Goal: Communication & Community: Answer question/provide support

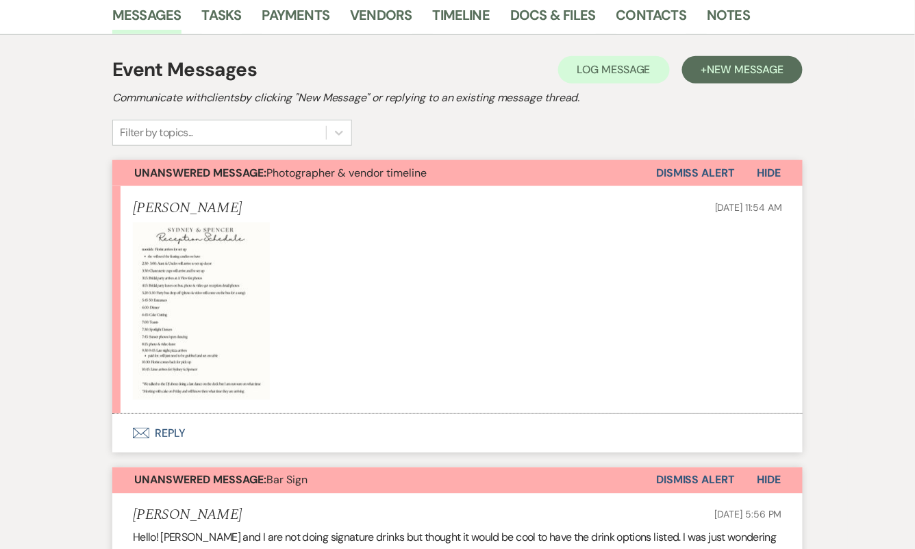
scroll to position [213, 0]
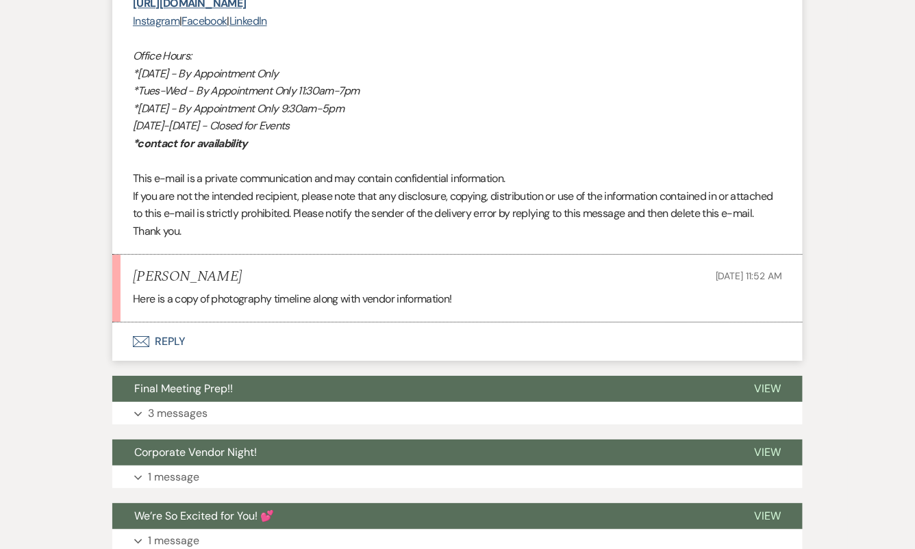
click at [280, 337] on button "Envelope Reply" at bounding box center [457, 342] width 690 height 38
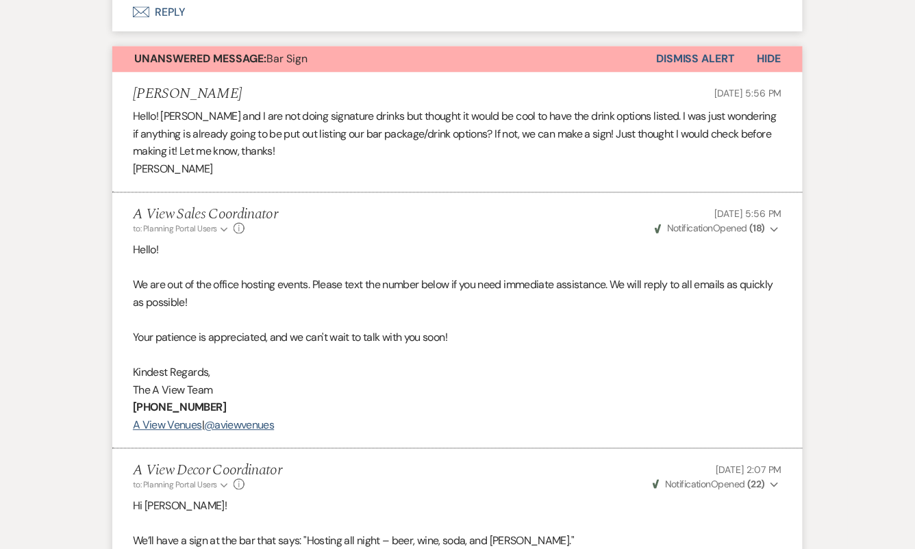
scroll to position [456, 0]
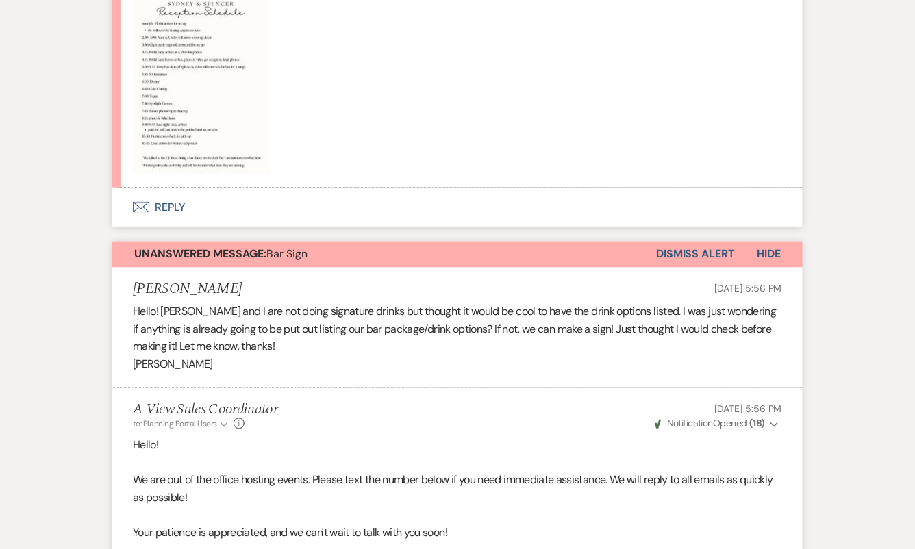
click at [675, 256] on button "Dismiss Alert" at bounding box center [695, 255] width 79 height 26
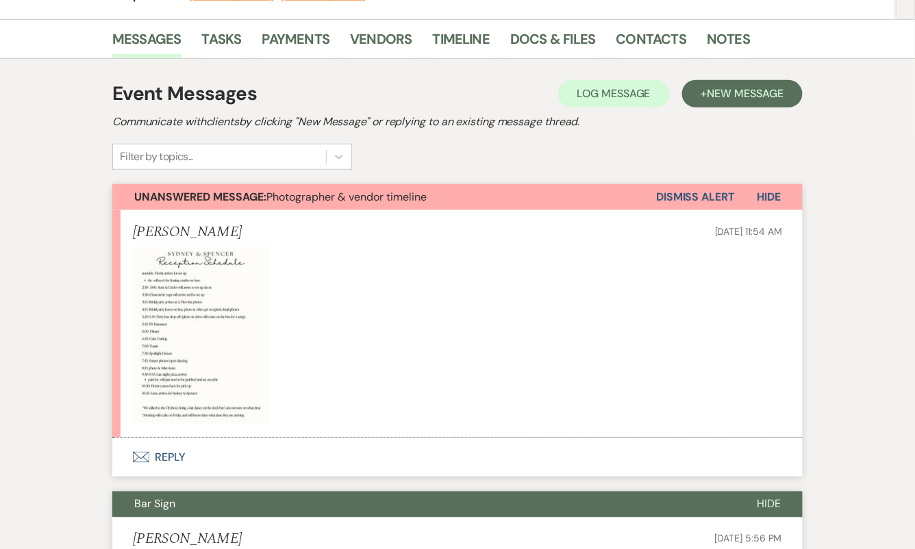
scroll to position [0, 0]
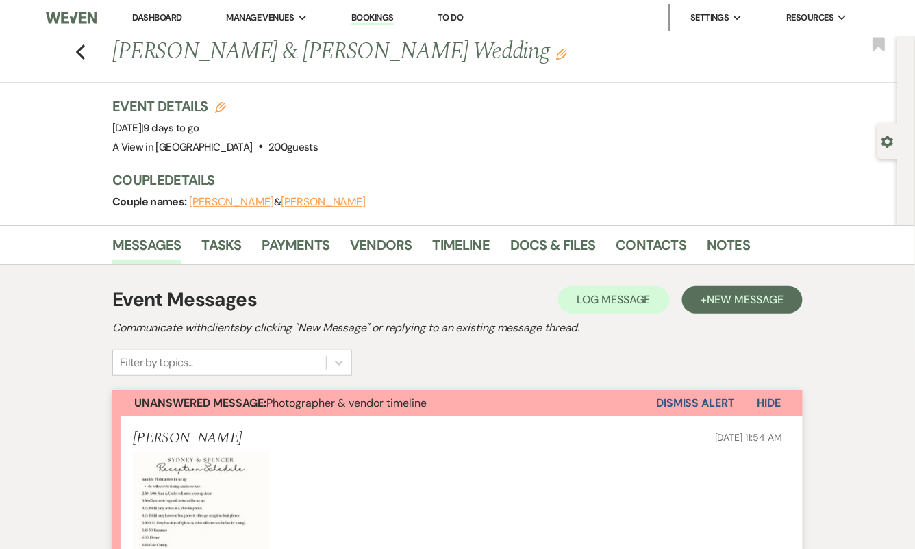
click at [688, 407] on button "Dismiss Alert" at bounding box center [695, 403] width 79 height 26
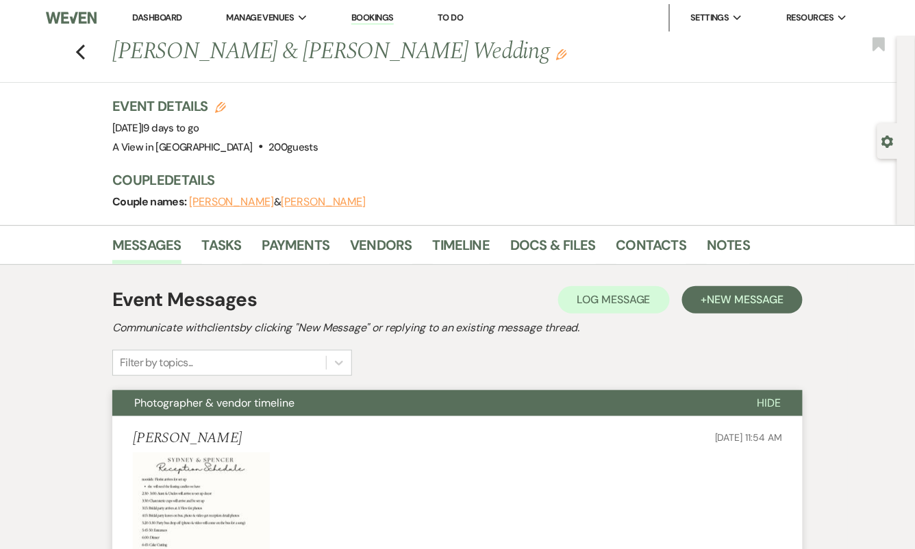
click at [501, 139] on div "Event Details Edit Event Date: [DATE] | 9 days to go Venue: A View in [GEOGRAPH…" at bounding box center [495, 127] width 767 height 60
click at [84, 54] on icon "Previous" at bounding box center [80, 52] width 10 height 16
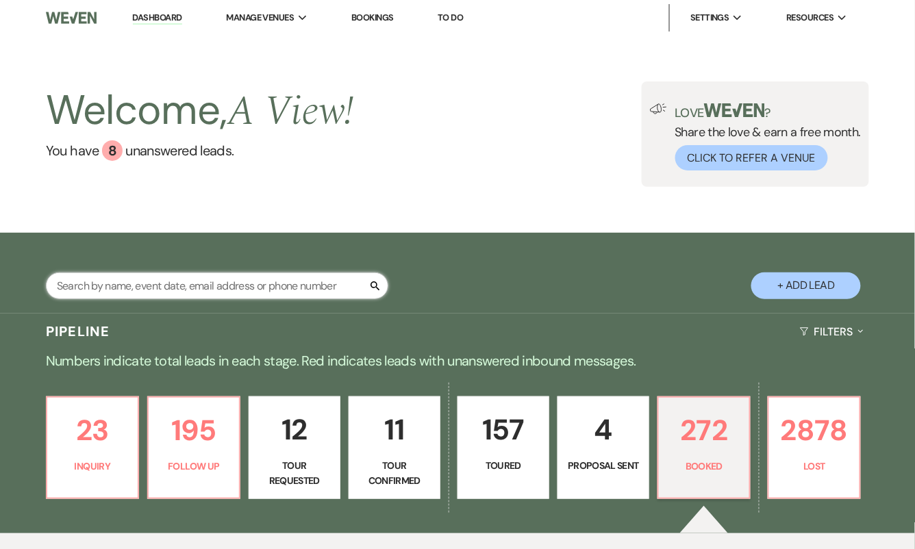
click at [157, 287] on input "text" at bounding box center [217, 286] width 342 height 27
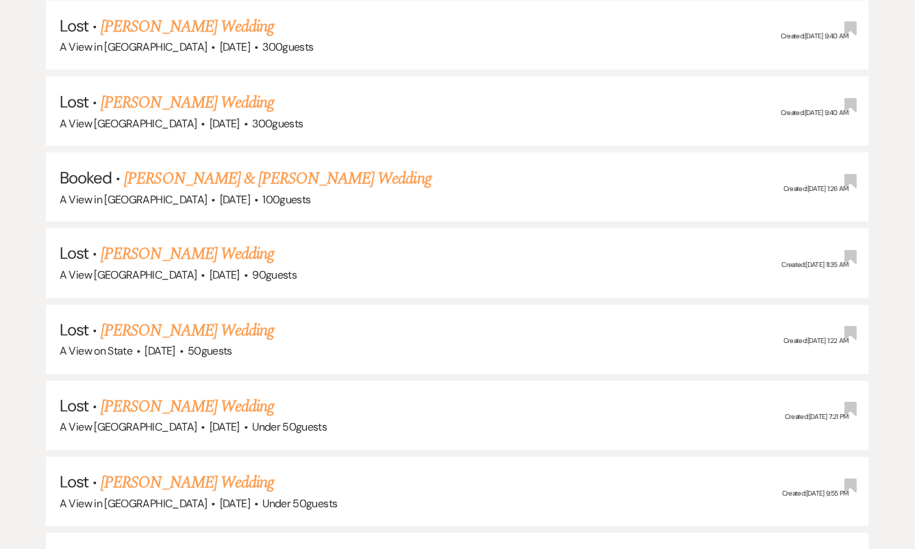
scroll to position [437, 0]
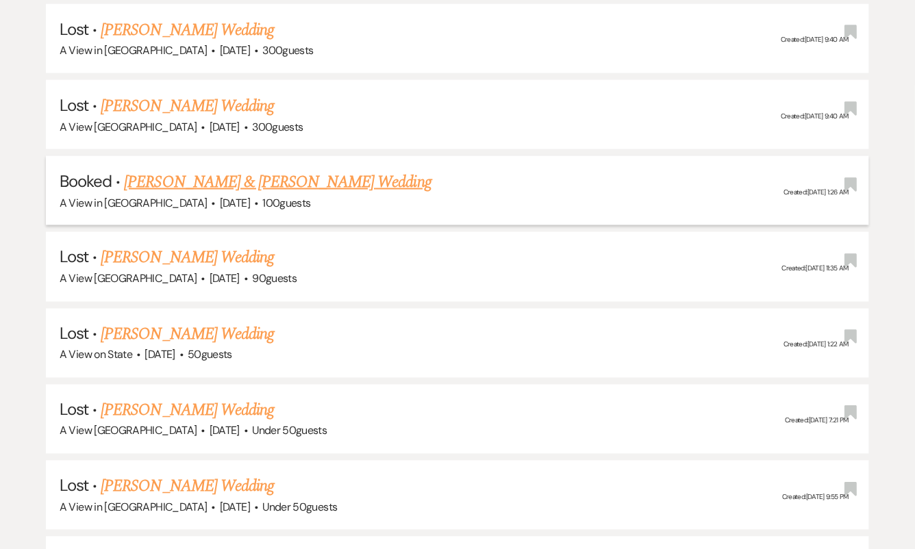
type input "[PERSON_NAME]"
click at [248, 179] on link "[PERSON_NAME] & [PERSON_NAME] Wedding" at bounding box center [277, 182] width 307 height 25
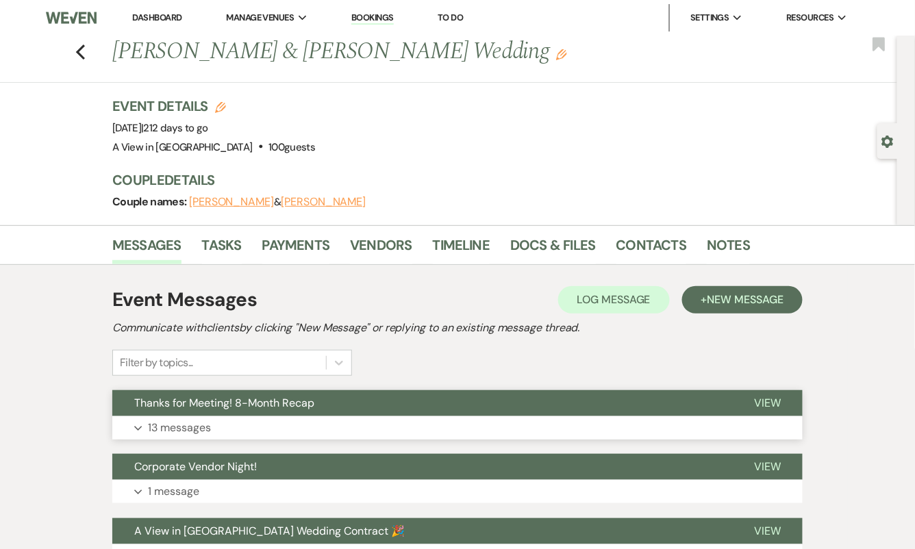
click at [260, 431] on button "Expand 13 messages" at bounding box center [457, 427] width 690 height 23
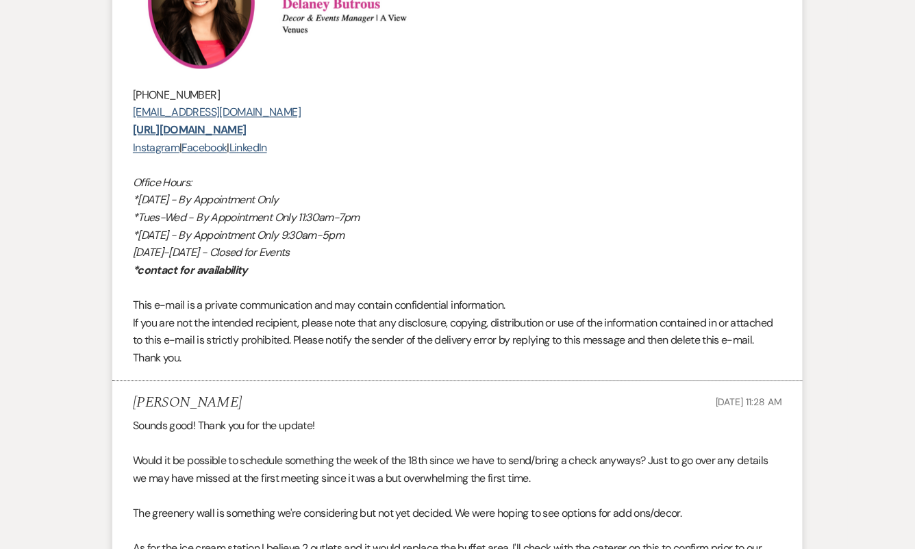
scroll to position [3652, 0]
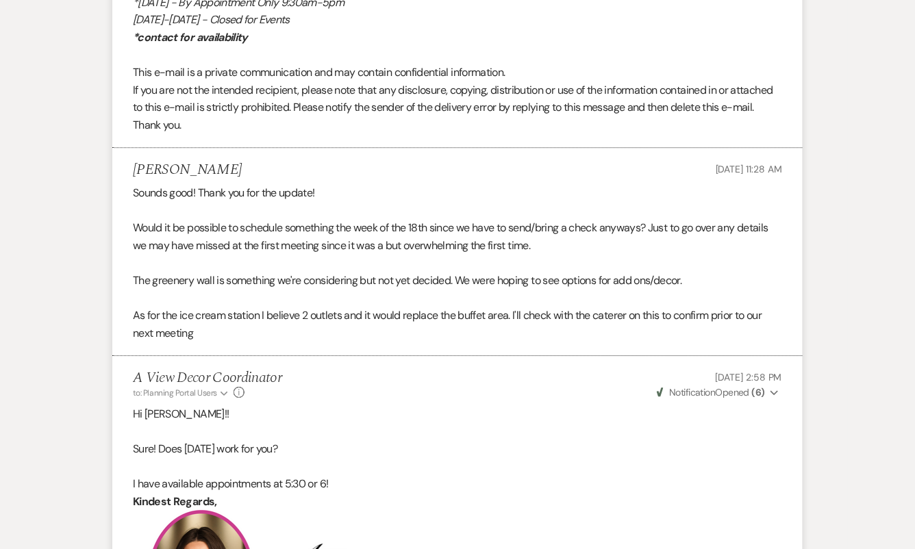
click at [473, 299] on p at bounding box center [457, 299] width 649 height 18
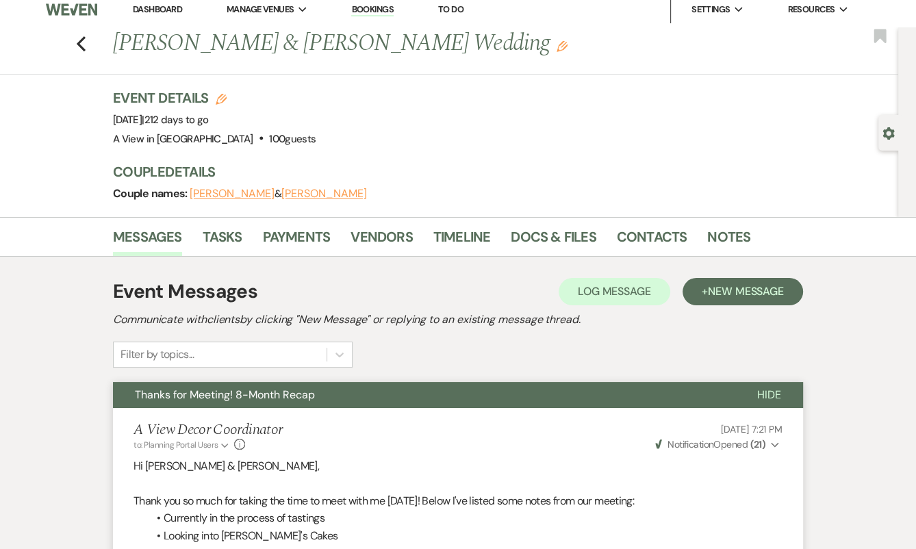
scroll to position [0, 0]
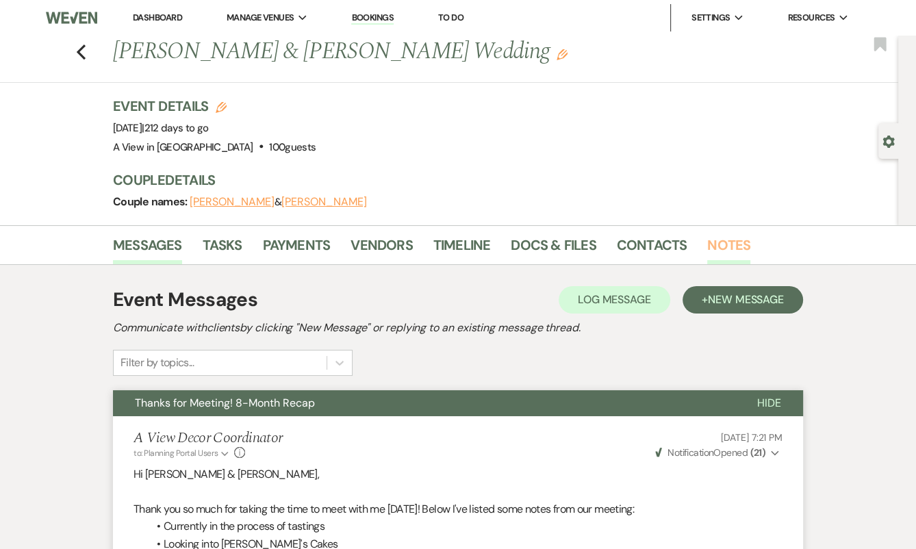
click at [716, 251] on link "Notes" at bounding box center [728, 249] width 43 height 30
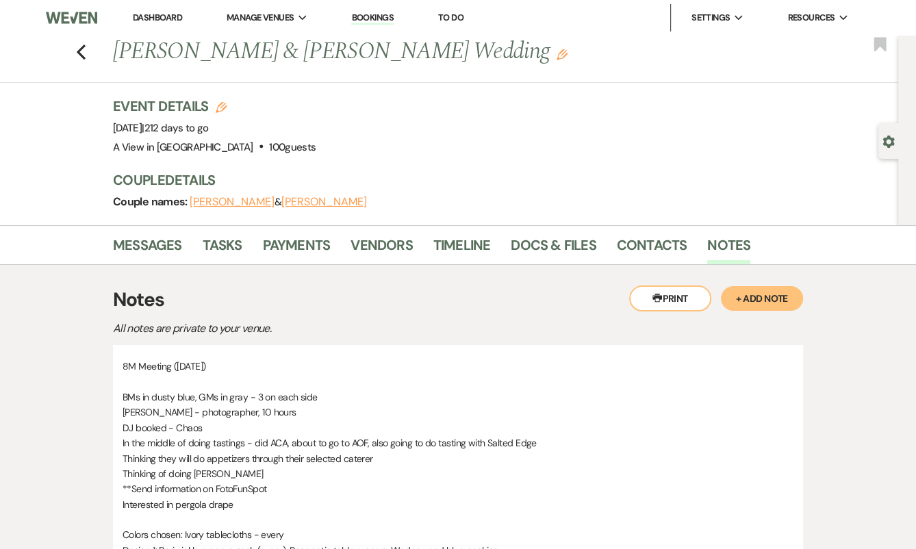
click at [785, 296] on button "+ Add Note" at bounding box center [762, 298] width 82 height 25
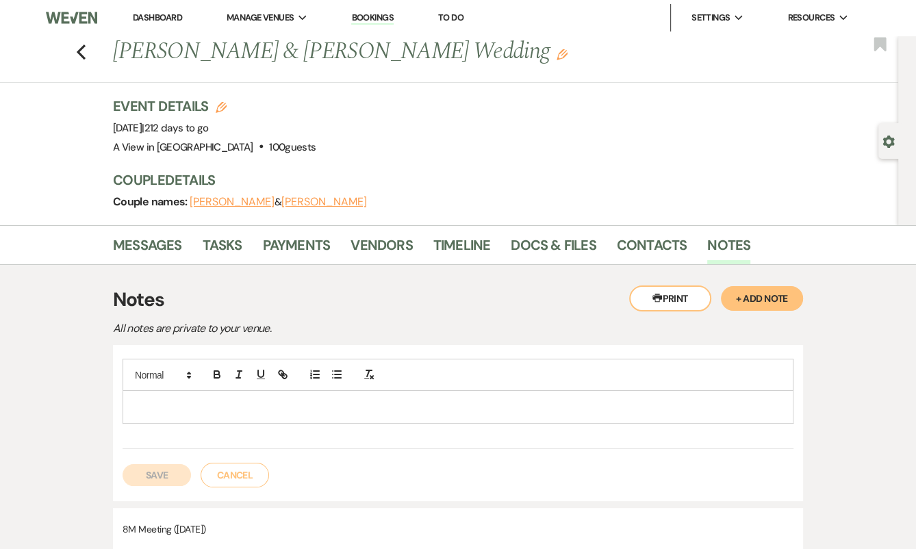
click at [301, 403] on p at bounding box center [458, 406] width 649 height 15
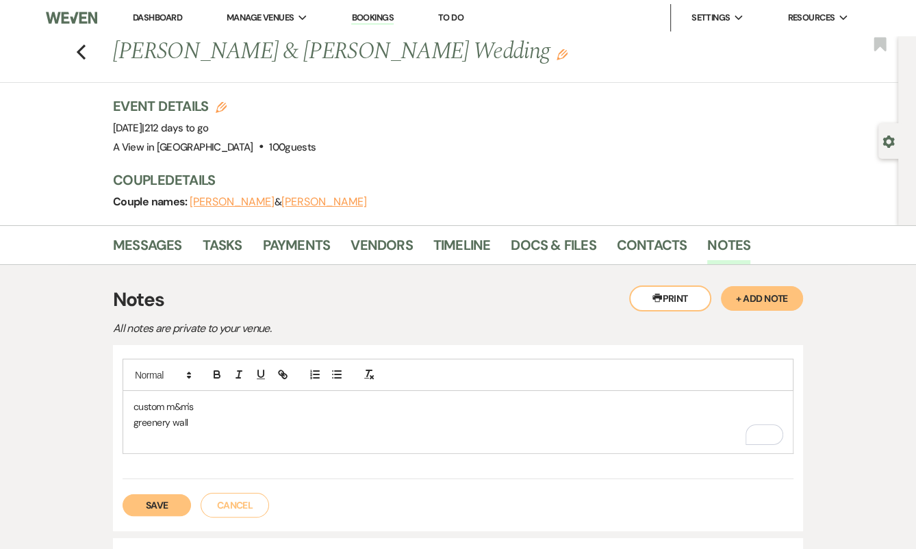
click at [216, 423] on p "greenery wall" at bounding box center [458, 422] width 649 height 15
click at [145, 466] on div "custom m&m's greenery wall - fireplace west wall + nooks" at bounding box center [458, 430] width 671 height 79
click at [145, 453] on p "To enrich screen reader interactions, please activate Accessibility in Grammarl…" at bounding box center [458, 452] width 649 height 15
click at [221, 436] on p "west wall + nooks" at bounding box center [458, 437] width 649 height 15
click at [231, 436] on p "west wall + nooks" at bounding box center [458, 437] width 649 height 15
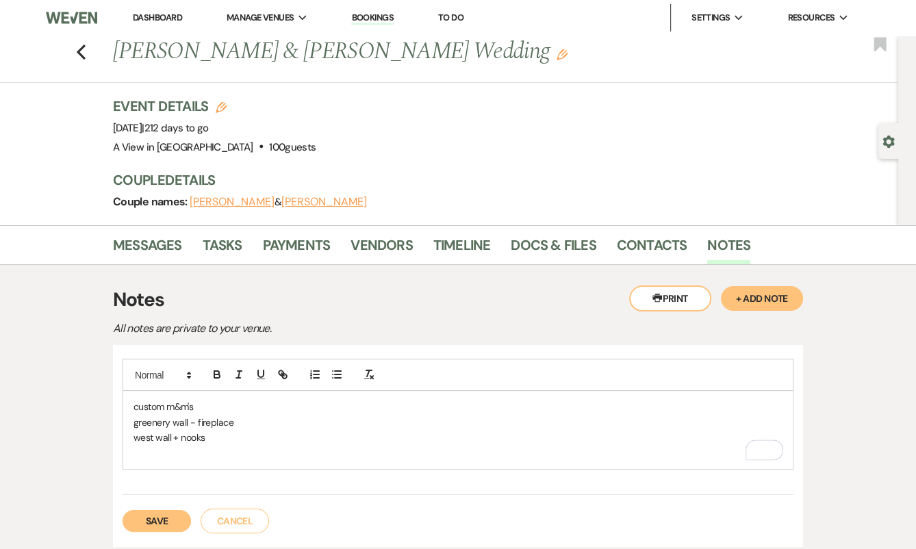
click at [180, 452] on p "To enrich screen reader interactions, please activate Accessibility in Grammarl…" at bounding box center [458, 452] width 649 height 15
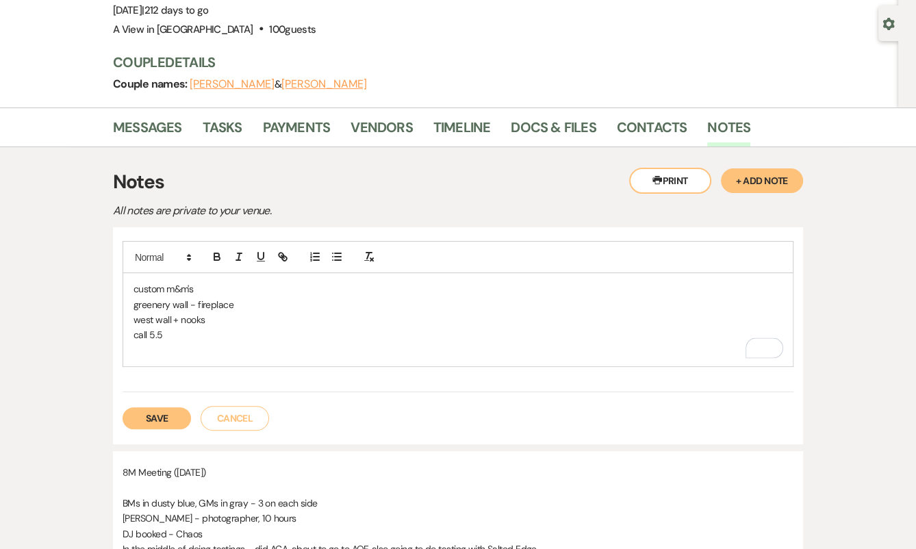
scroll to position [116, 0]
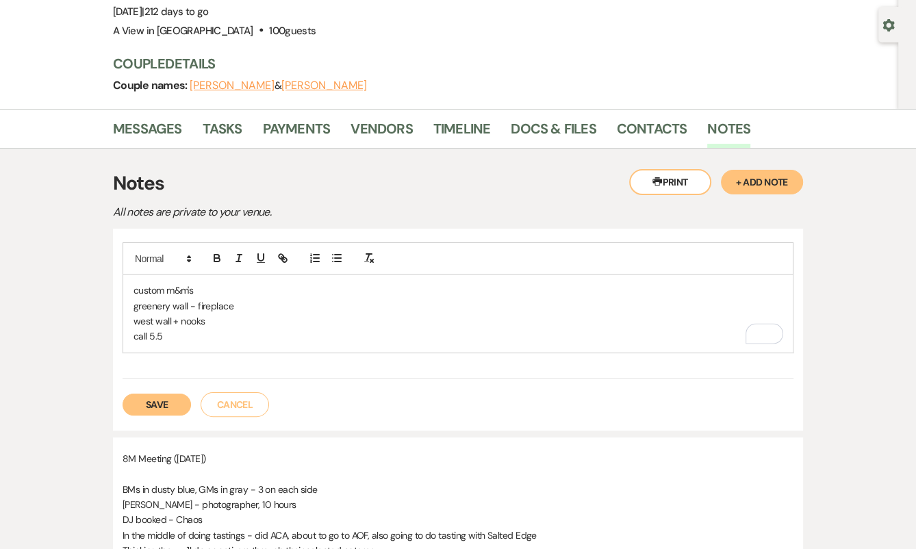
click at [236, 275] on div "custom m&m's greenery wall - fireplace west wall + nooks call 5.5" at bounding box center [458, 314] width 670 height 78
click at [236, 294] on p "custom m&m's" at bounding box center [458, 290] width 649 height 15
click at [234, 329] on p "call 5.5" at bounding box center [458, 336] width 649 height 15
click at [159, 411] on button "Save" at bounding box center [157, 405] width 68 height 22
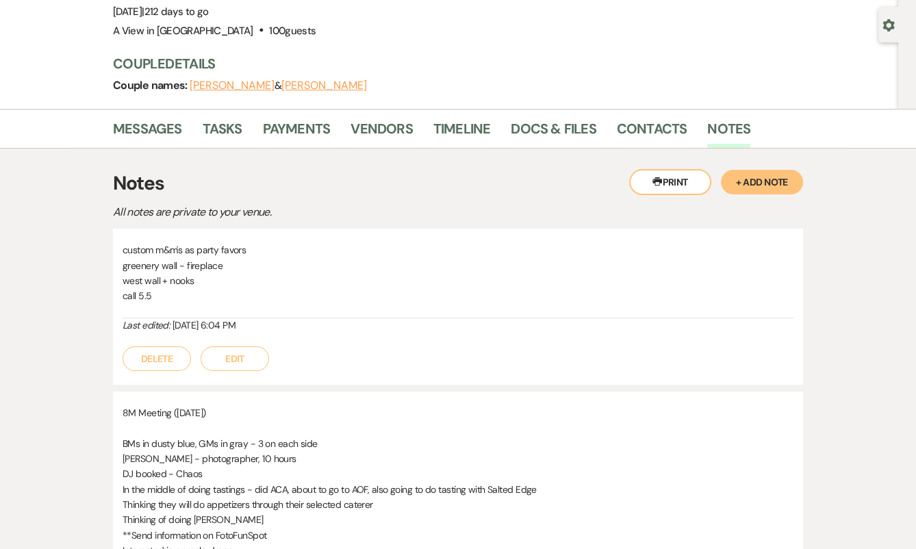
click at [240, 356] on button "Edit" at bounding box center [235, 359] width 68 height 25
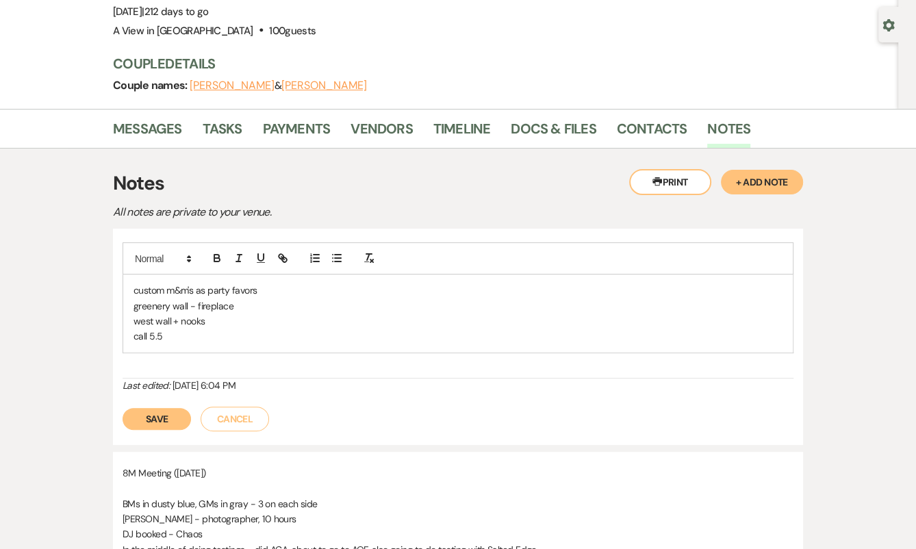
click at [175, 410] on button "Save" at bounding box center [157, 419] width 68 height 22
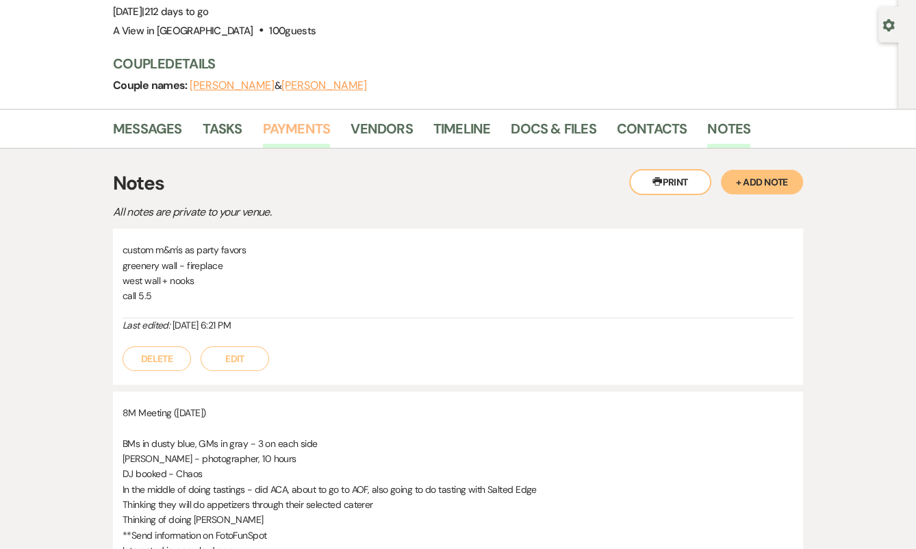
click at [307, 131] on link "Payments" at bounding box center [297, 133] width 68 height 30
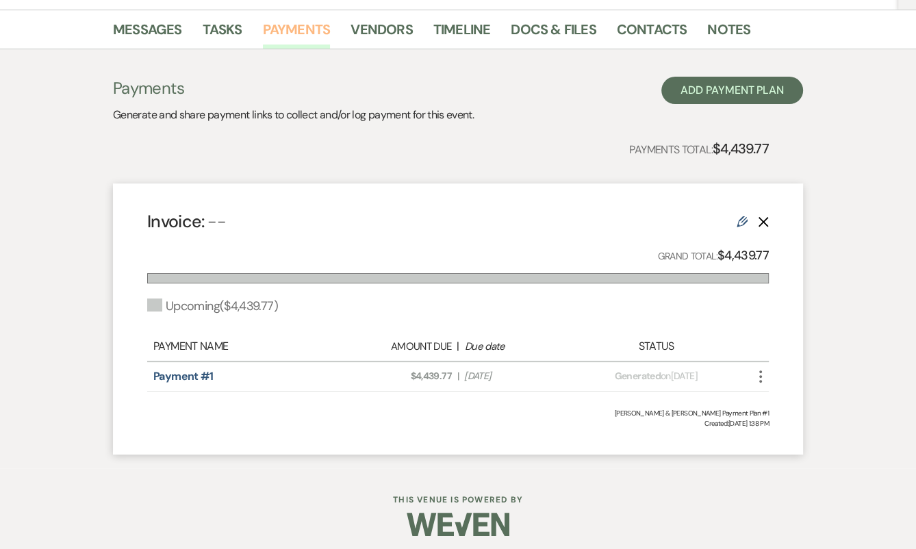
scroll to position [214, 0]
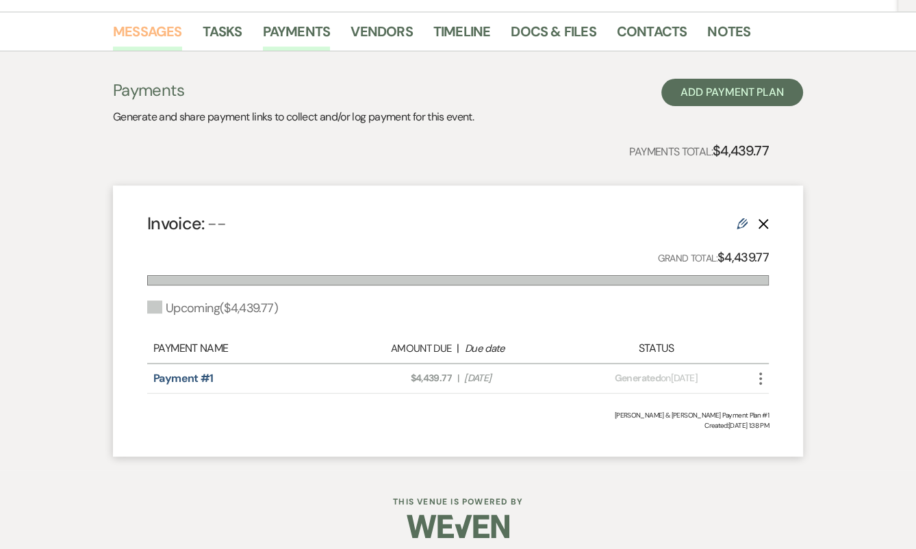
click at [147, 37] on link "Messages" at bounding box center [147, 36] width 69 height 30
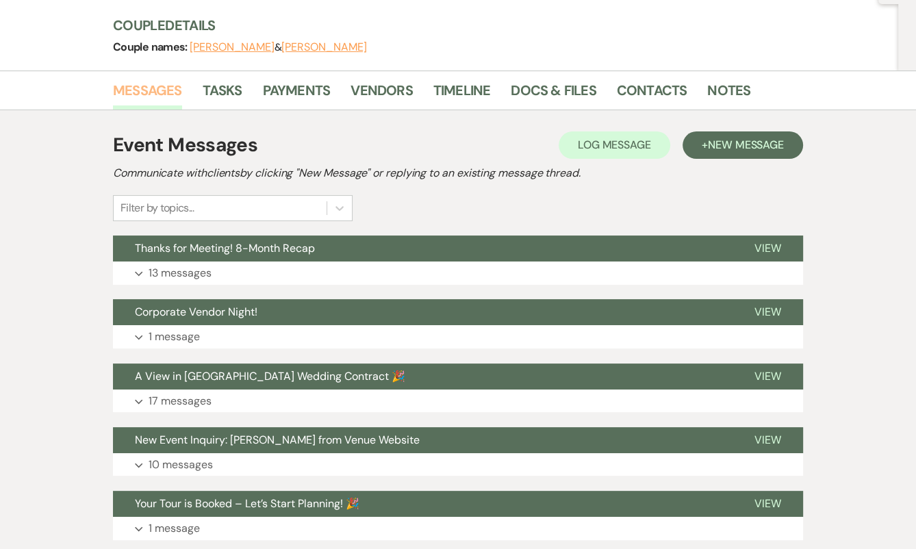
scroll to position [153, 0]
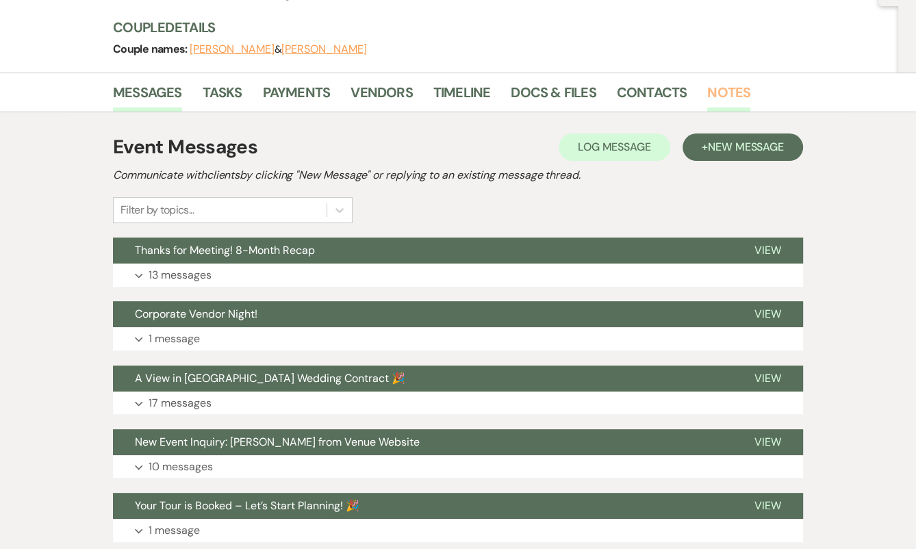
click at [729, 88] on link "Notes" at bounding box center [728, 96] width 43 height 30
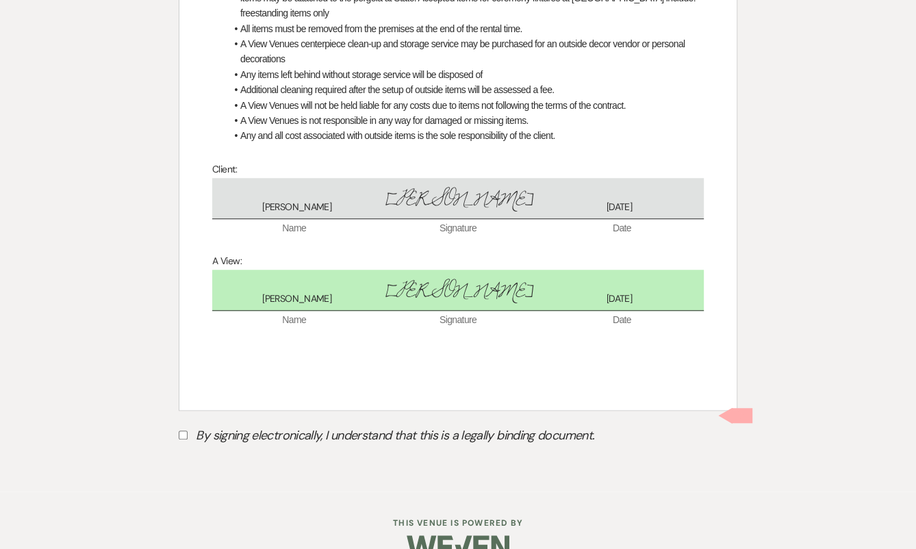
scroll to position [795, 0]
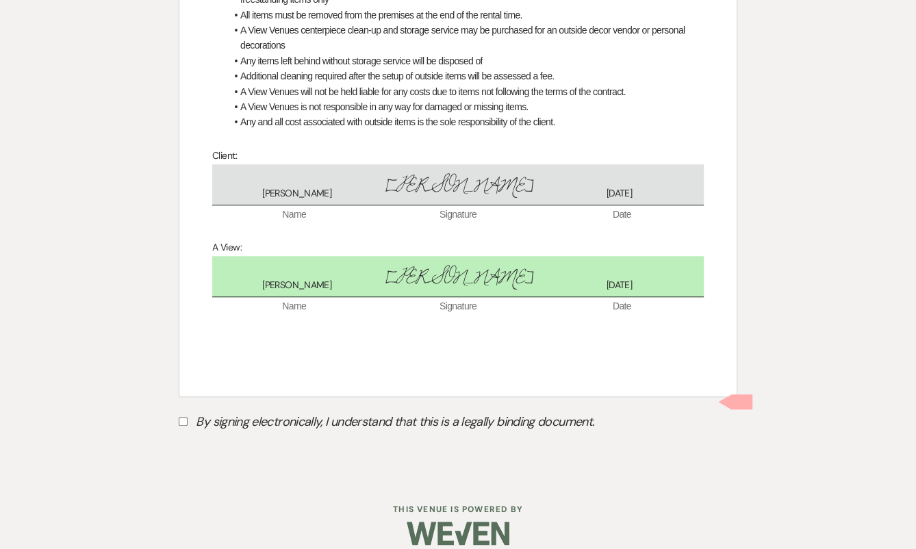
click at [360, 411] on label "By signing electronically, I understand that this is a legally binding document." at bounding box center [458, 424] width 559 height 26
click at [188, 417] on input "By signing electronically, I understand that this is a legally binding document." at bounding box center [183, 421] width 9 height 9
checkbox input "true"
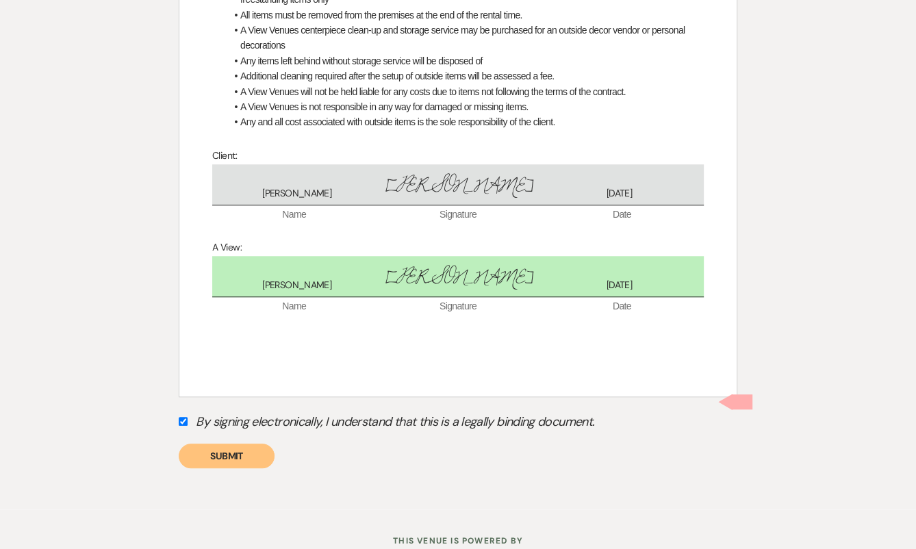
click at [256, 444] on button "Submit" at bounding box center [227, 456] width 96 height 25
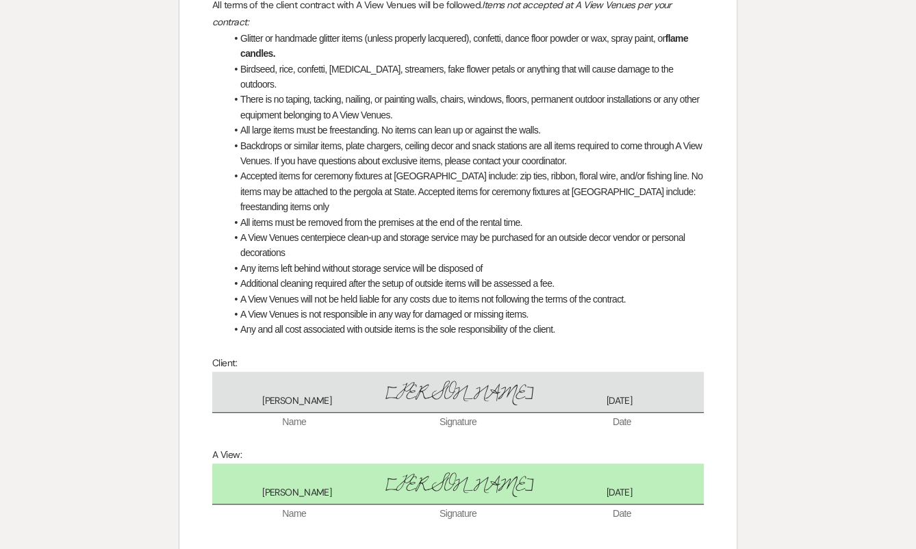
scroll to position [0, 0]
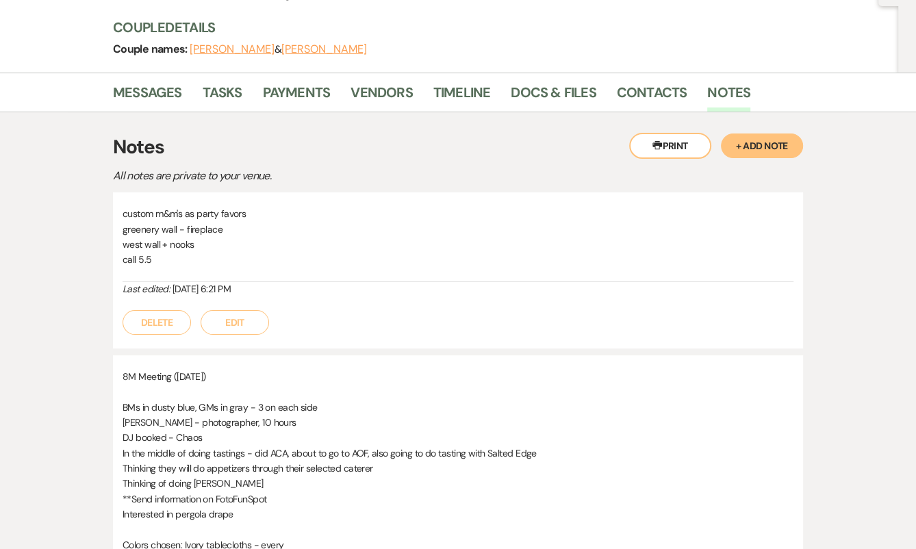
click at [618, 14] on div "Event Details Edit Event Date: [DATE] | 212 days to go Venue: A View in [GEOGRA…" at bounding box center [503, 8] width 781 height 129
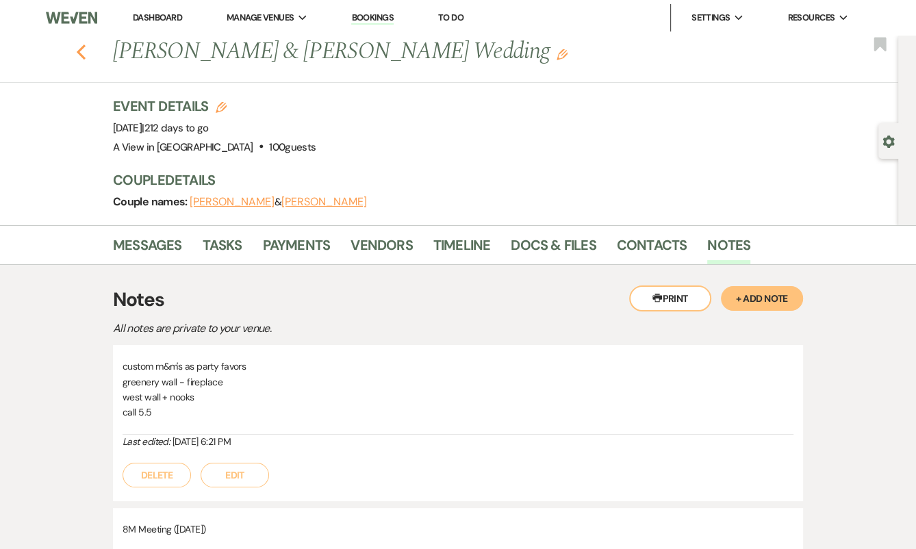
click at [82, 47] on use "button" at bounding box center [81, 52] width 9 height 15
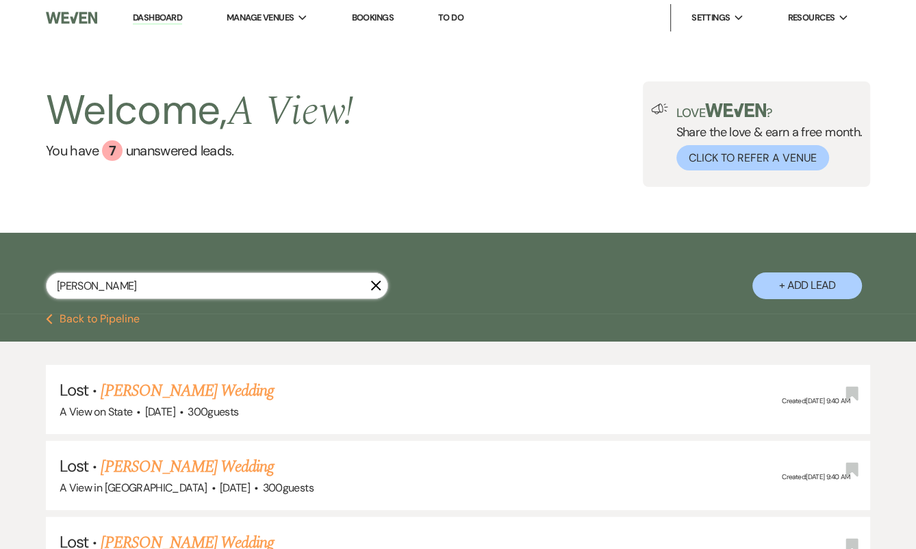
click at [194, 292] on input "daisy diaz" at bounding box center [217, 286] width 342 height 27
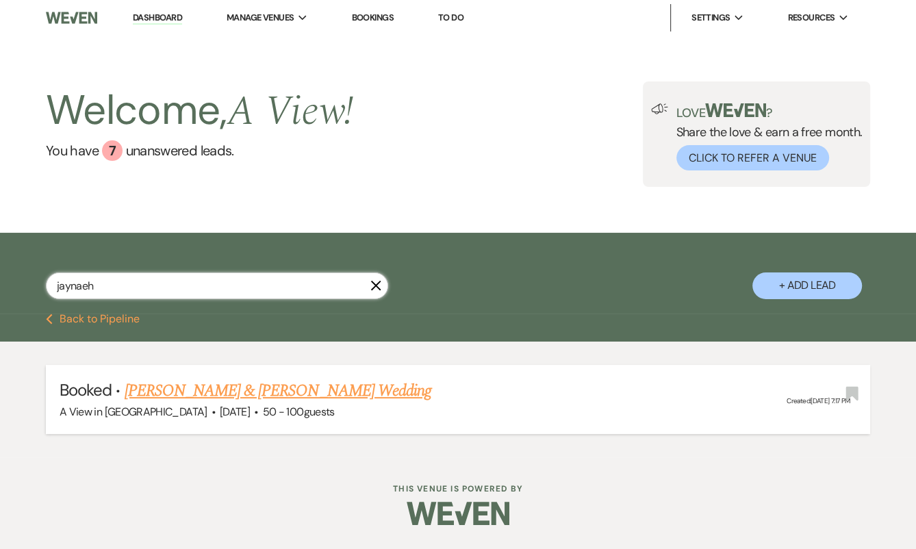
type input "jaynaeh"
click at [226, 388] on link "Marshall Davis & Jaynaeh Gillaspie's Wedding" at bounding box center [278, 391] width 307 height 25
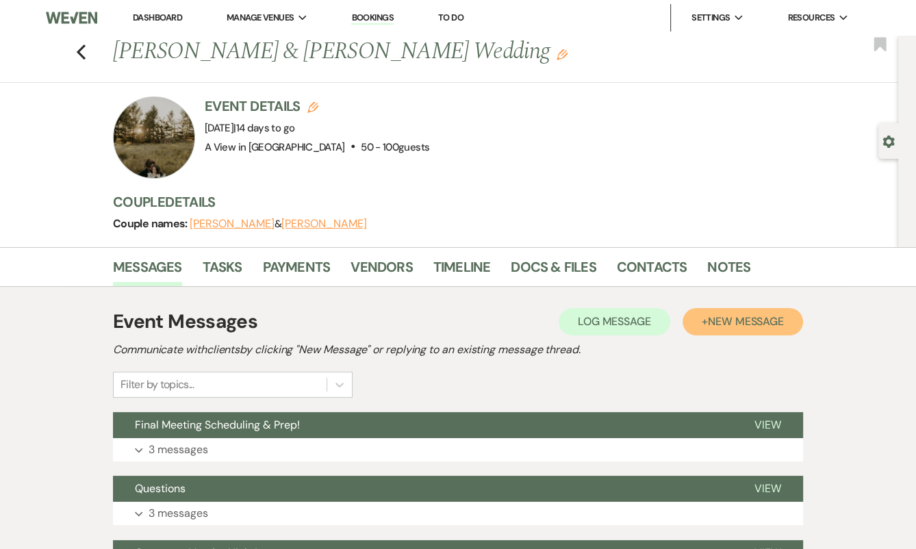
click at [732, 321] on span "New Message" at bounding box center [746, 321] width 76 height 14
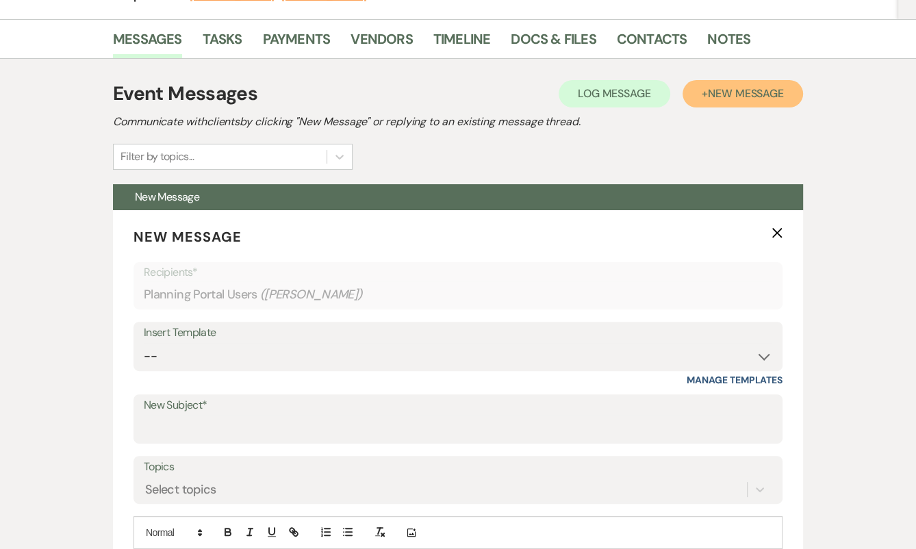
scroll to position [226, 0]
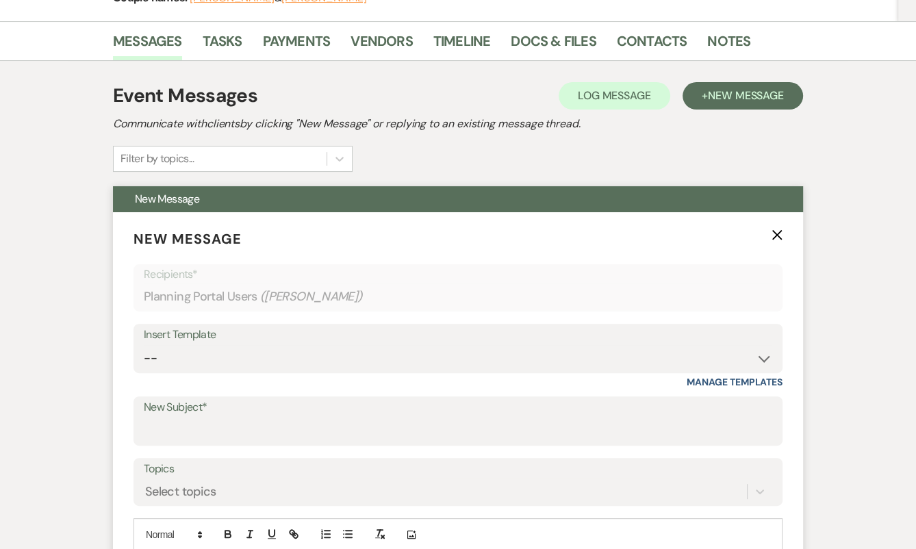
click at [284, 444] on div "New Subject*" at bounding box center [458, 421] width 649 height 49
click at [284, 433] on input "New Subject*" at bounding box center [458, 431] width 629 height 27
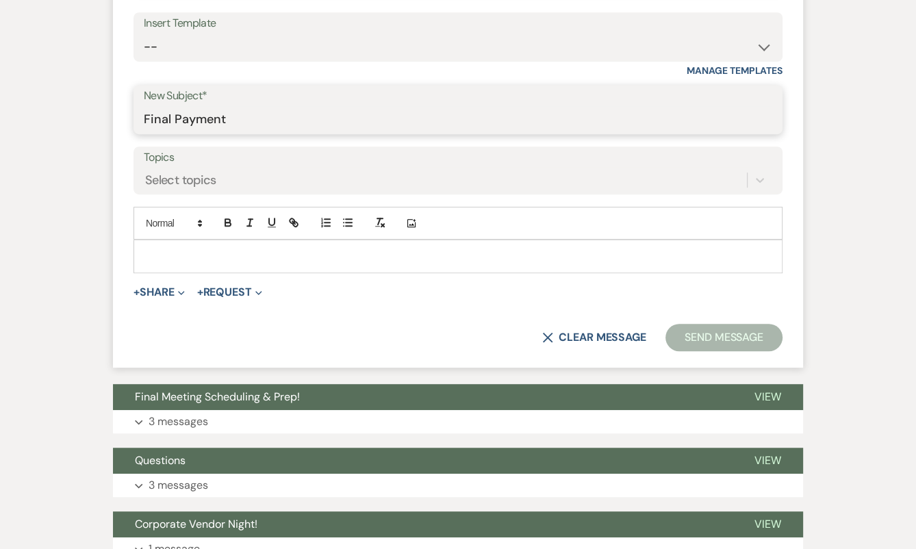
scroll to position [540, 0]
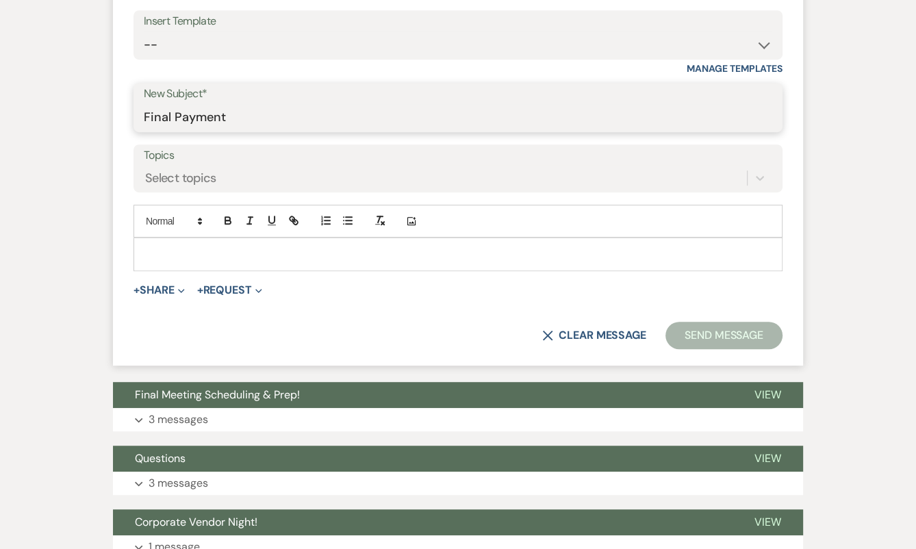
type input "Final Payment"
click at [334, 239] on div "To enrich screen reader interactions, please activate Accessibility in Grammarl…" at bounding box center [458, 254] width 648 height 32
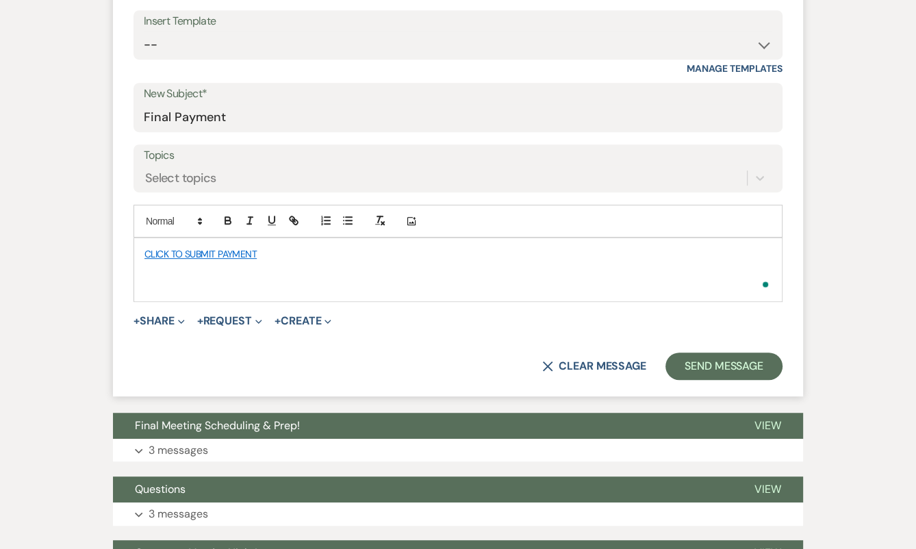
click at [134, 247] on div "CLICK TO SUBMIT PAYMENT" at bounding box center [458, 269] width 648 height 62
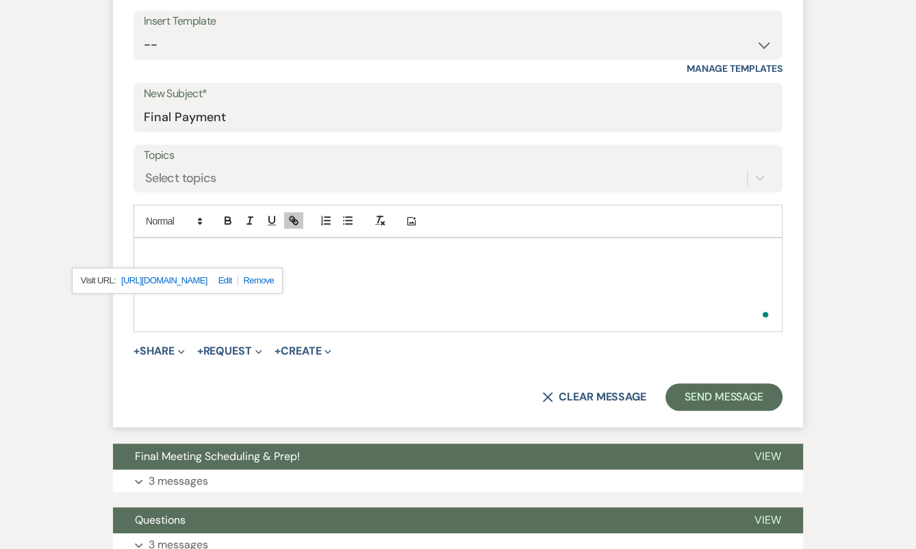
click at [151, 247] on p "To enrich screen reader interactions, please activate Accessibility in Grammarl…" at bounding box center [458, 254] width 627 height 15
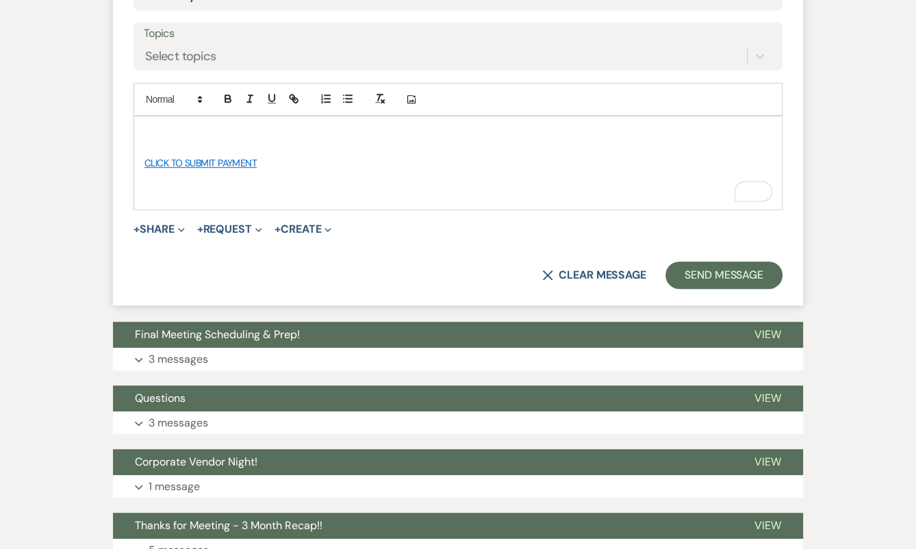
scroll to position [666, 0]
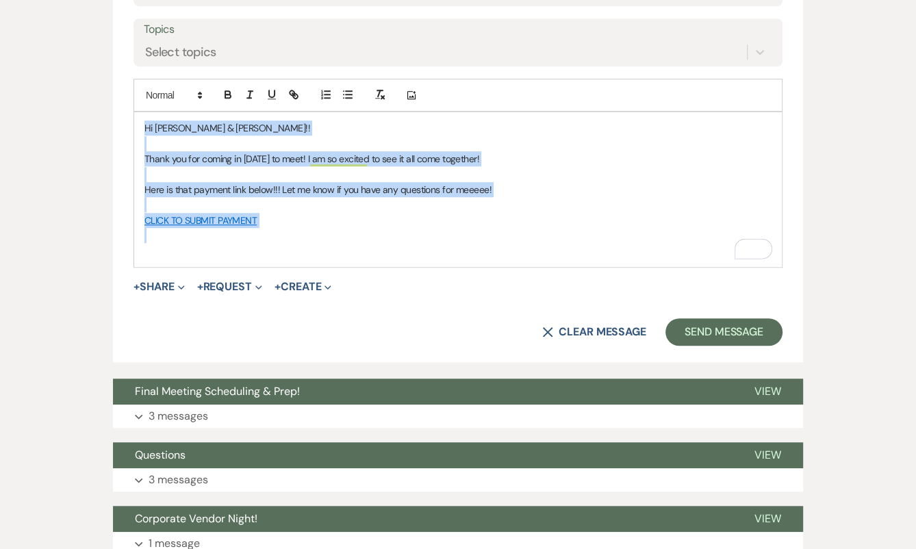
drag, startPoint x: 273, startPoint y: 227, endPoint x: 98, endPoint y: 75, distance: 232.5
click at [98, 75] on div "Event Messages Log Log Message + New Message Communicate with clients by clicki…" at bounding box center [458, 449] width 781 height 1657
copy div "Hi Jaynaeh & Marshall!! Thank you for coming in today to meet! I am so excited …"
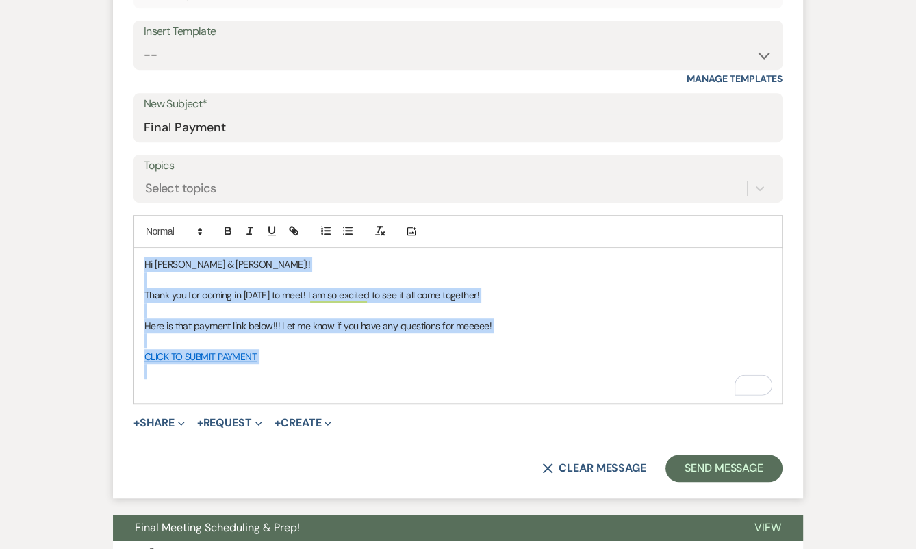
scroll to position [524, 0]
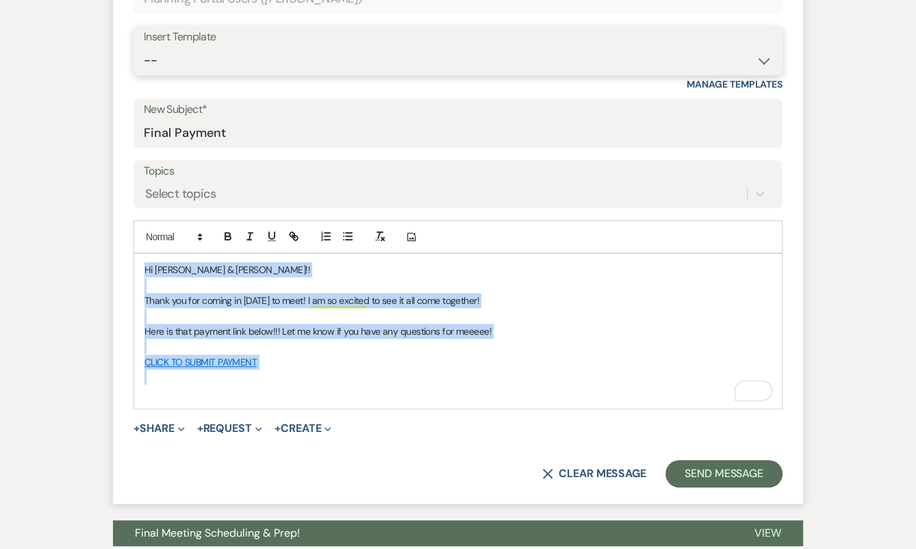
click at [160, 71] on select "-- Tour Confirmation Contract (Pre-Booked Leads) Out of office Inquiry Email Al…" at bounding box center [458, 60] width 629 height 27
select select "4142"
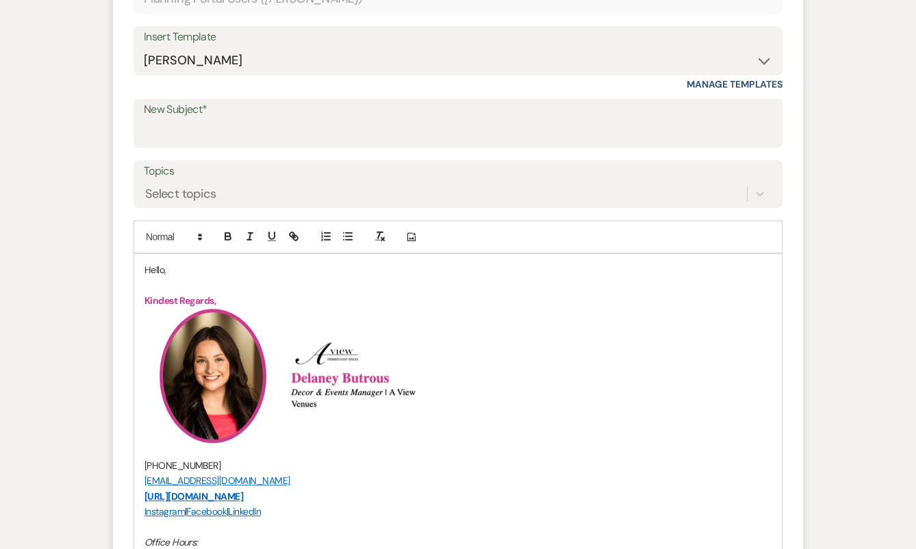
click at [153, 267] on p "Hello," at bounding box center [458, 269] width 627 height 15
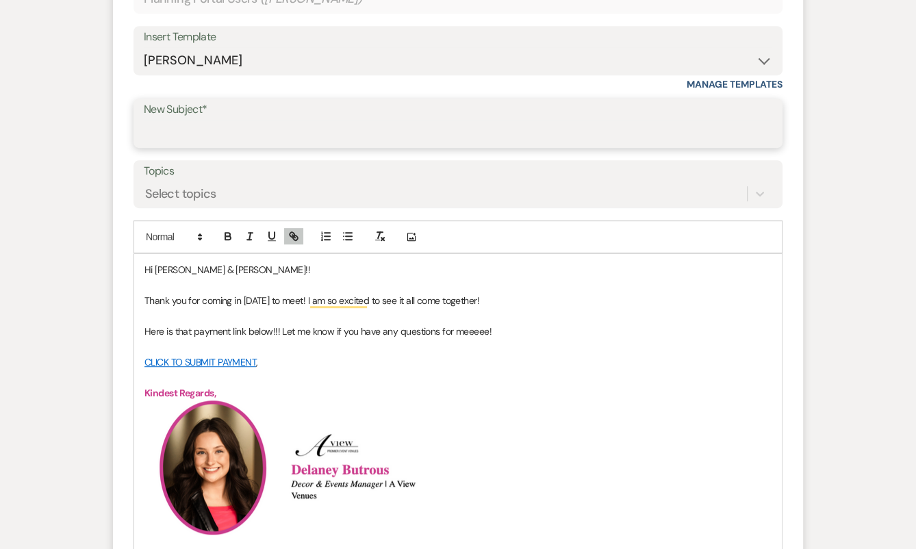
click at [177, 128] on input "New Subject*" at bounding box center [458, 133] width 629 height 27
type input "Final Payment!!"
click at [364, 366] on p "CLICK TO SUBMIT PAYMENT ," at bounding box center [458, 362] width 627 height 15
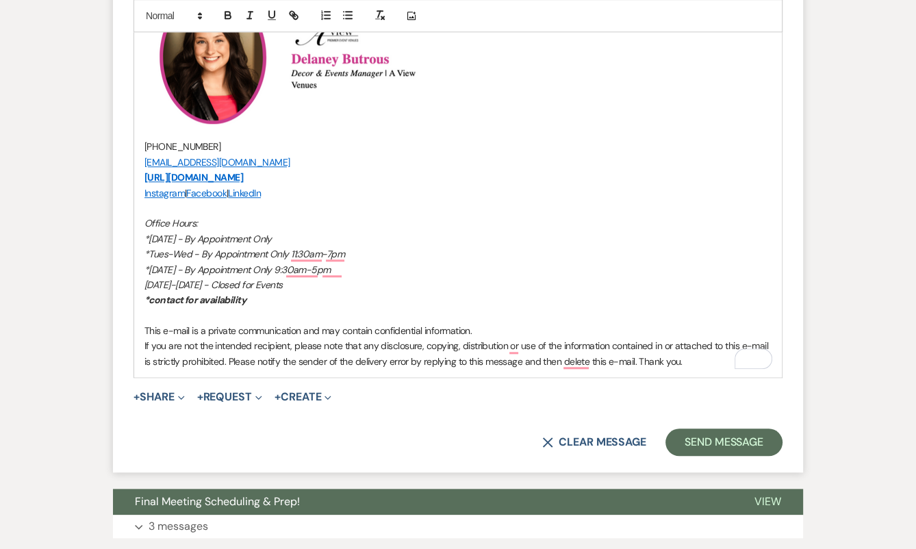
scroll to position [934, 0]
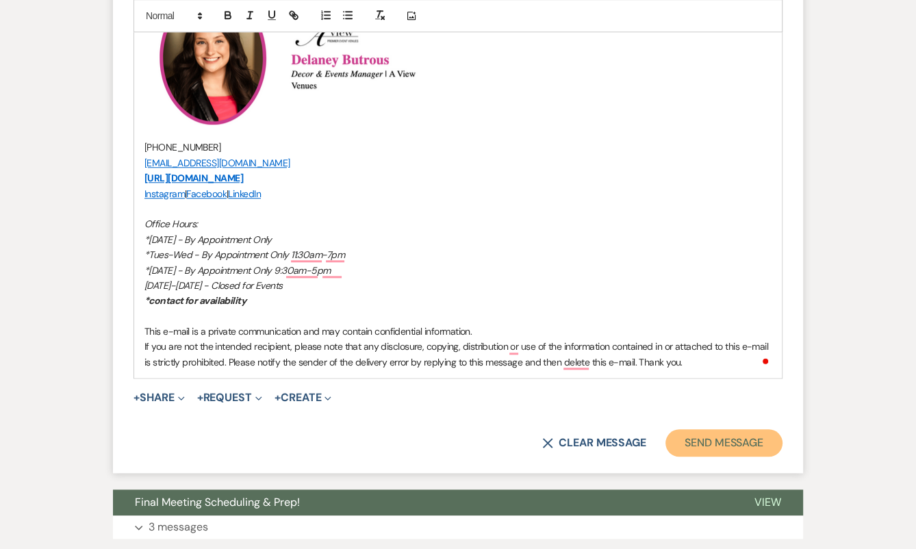
click at [693, 440] on button "Send Message" at bounding box center [724, 442] width 117 height 27
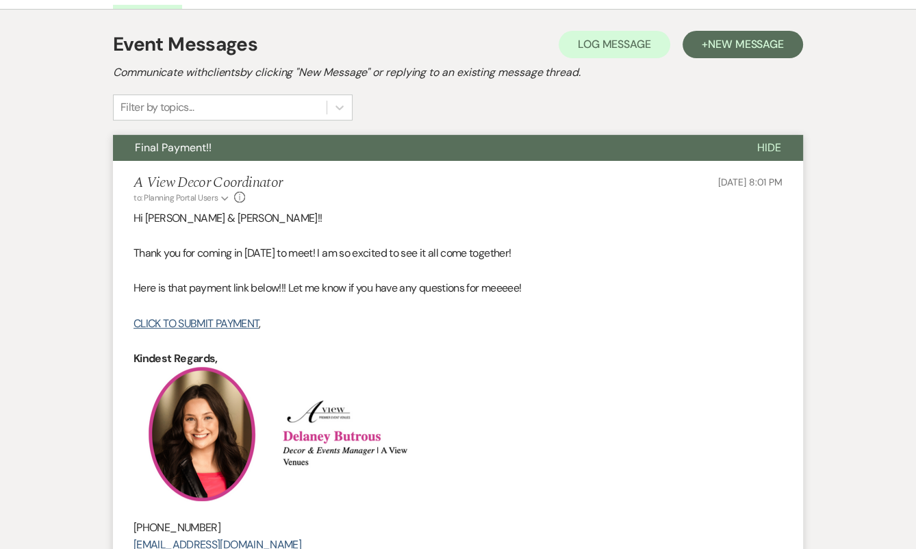
scroll to position [276, 0]
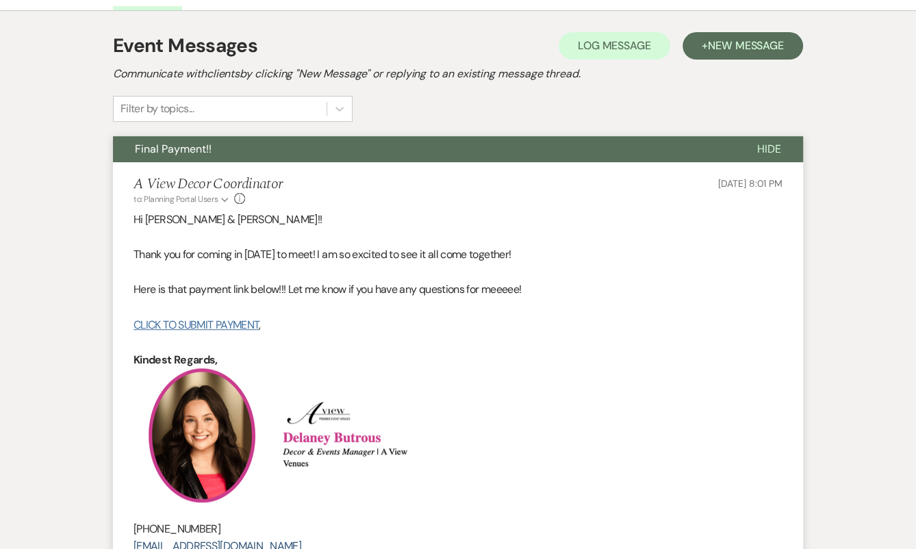
click at [223, 318] on link "CLICK TO SUBMIT PAYMENT" at bounding box center [196, 325] width 125 height 14
